Goal: Information Seeking & Learning: Learn about a topic

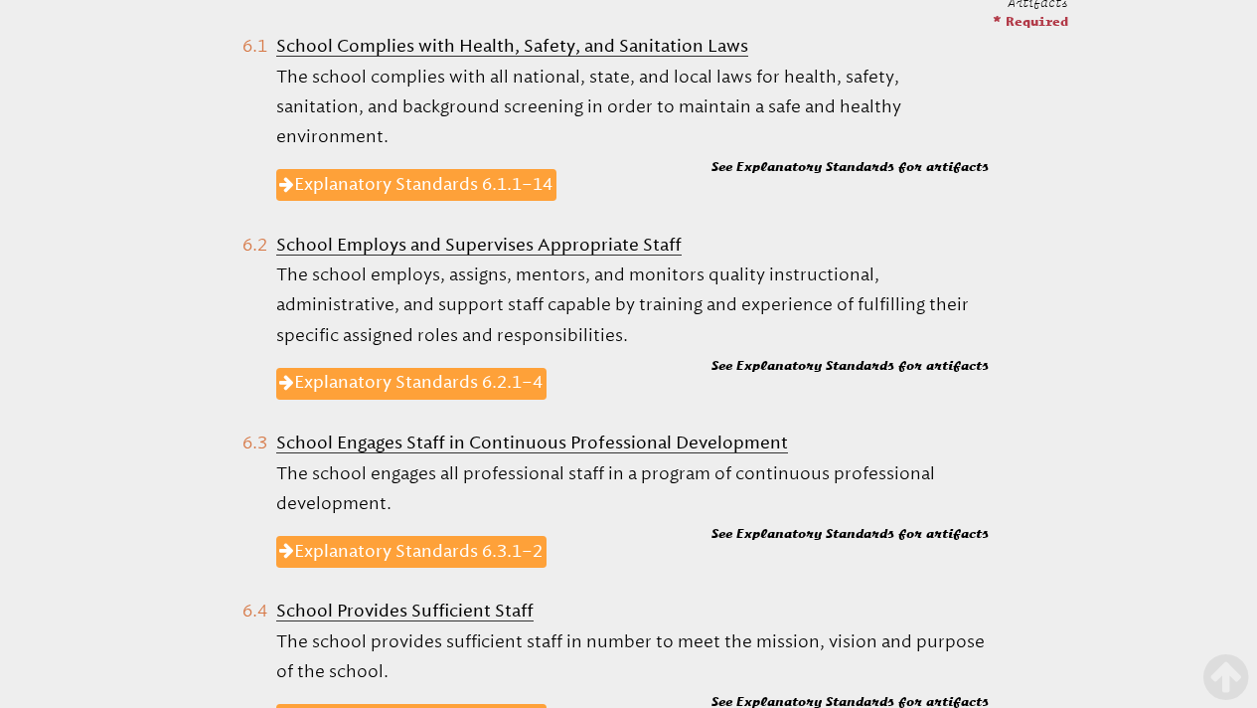
scroll to position [952, 0]
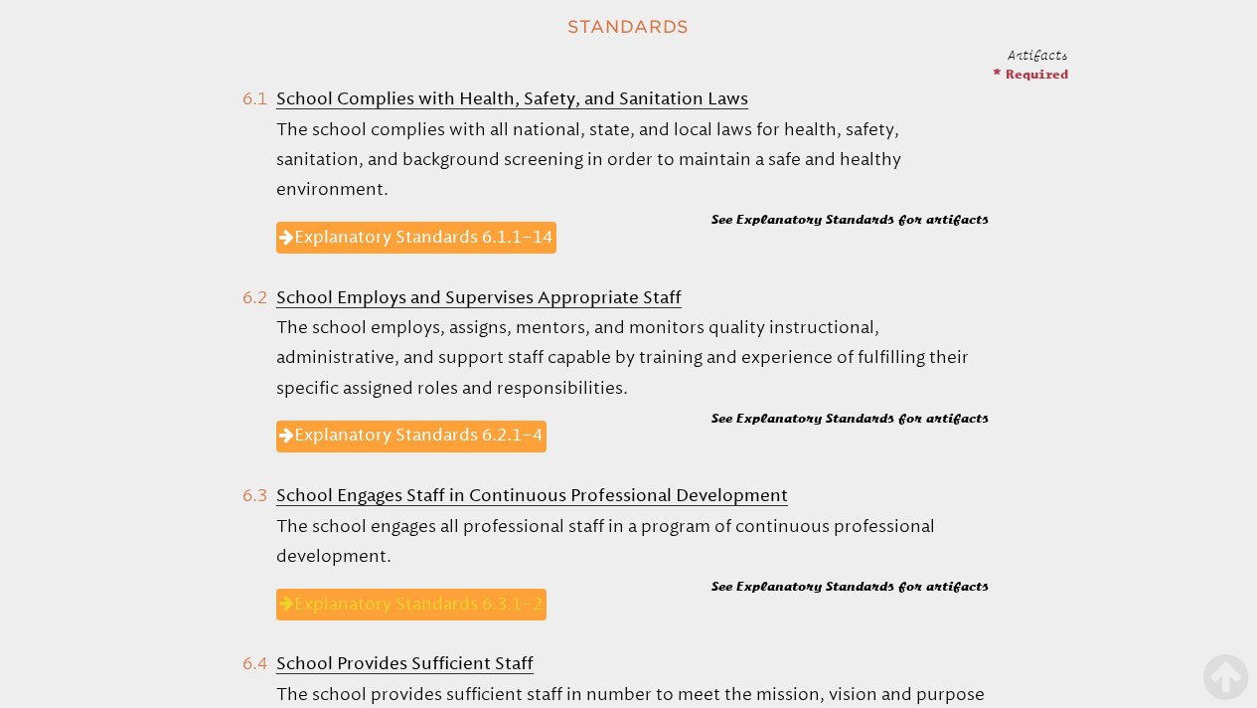
click at [442, 595] on link "Explanatory Standards 6.3.1–2" at bounding box center [411, 604] width 271 height 32
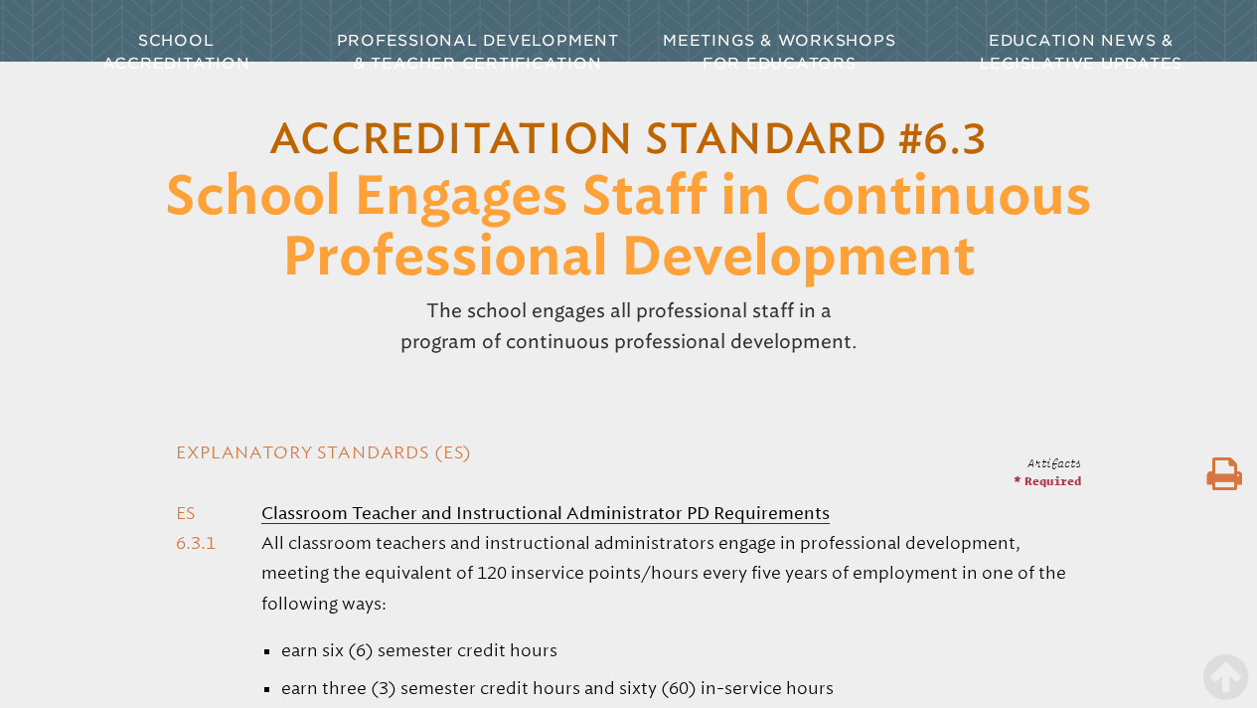
scroll to position [123, 0]
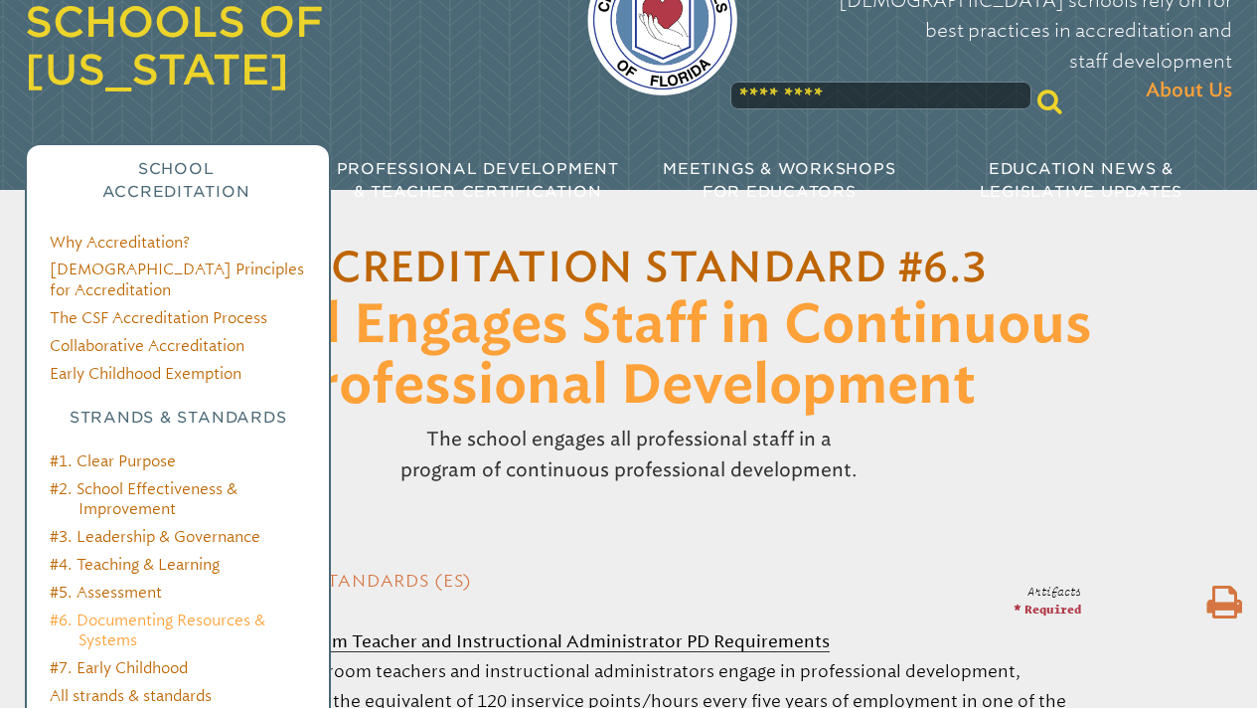
click at [114, 610] on link "#6. Documenting Resources & Systems" at bounding box center [158, 629] width 216 height 39
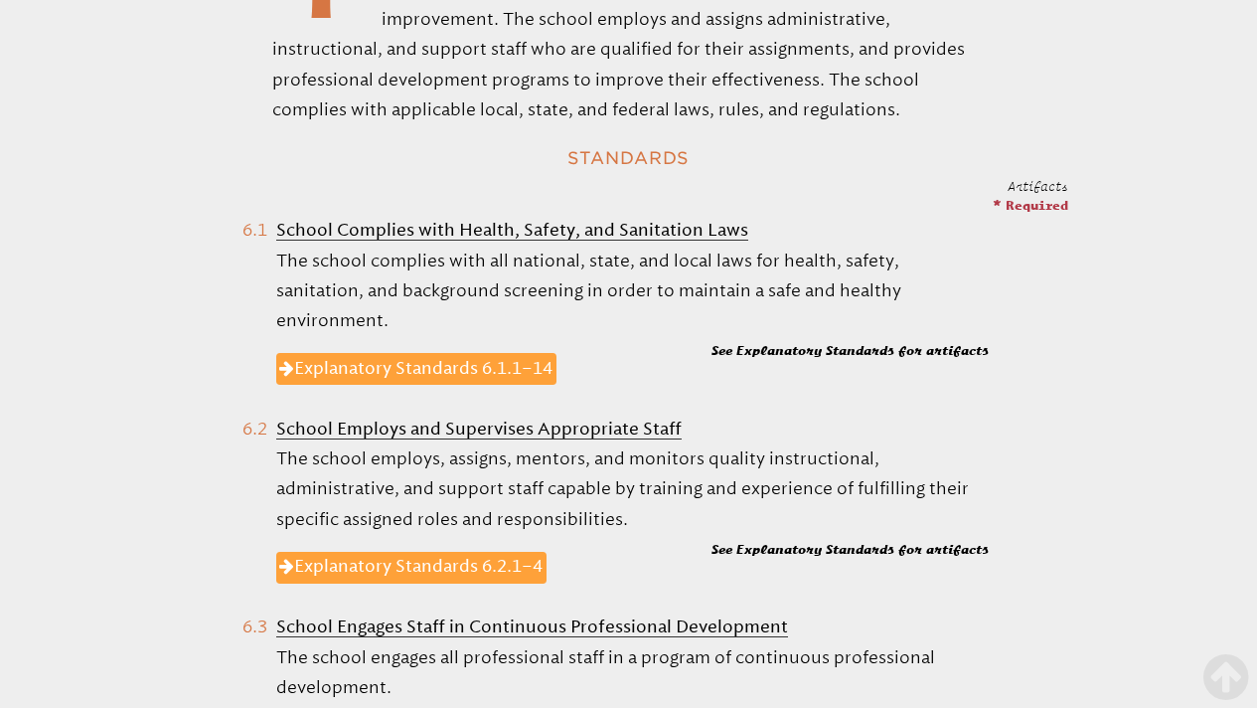
scroll to position [859, 0]
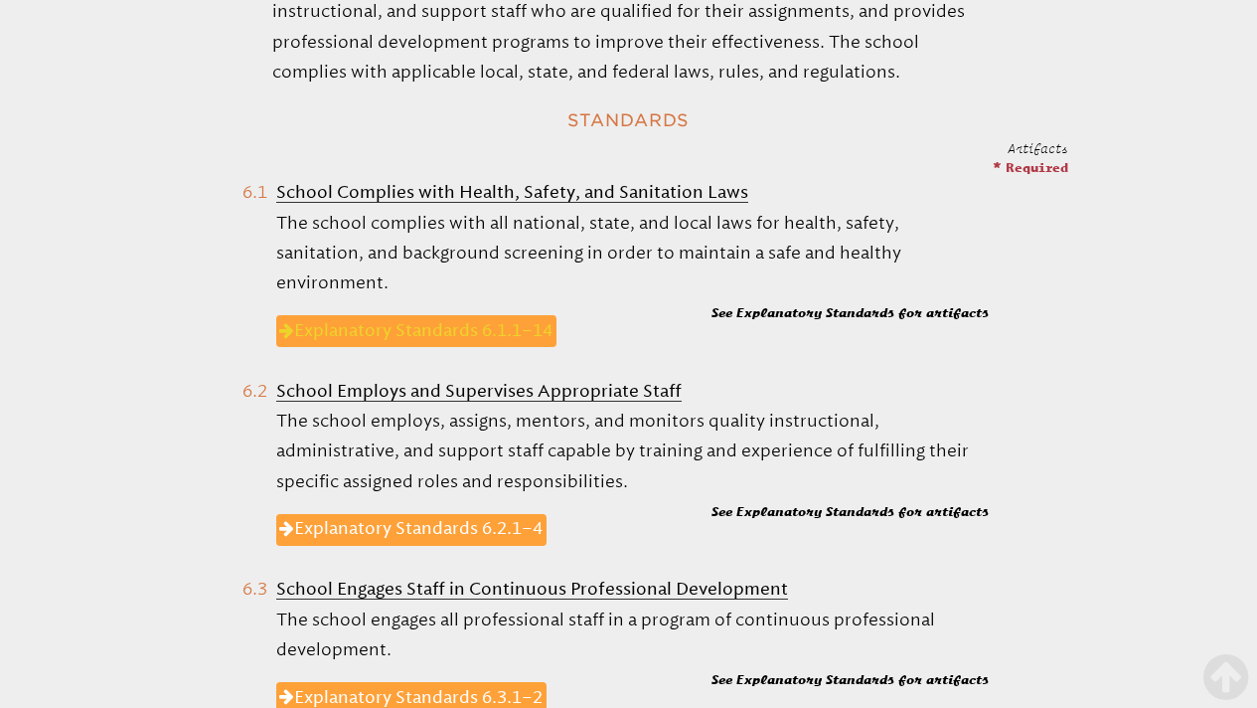
click at [419, 317] on link "Explanatory Standards 6.1.1–14" at bounding box center [416, 331] width 281 height 32
